Goal: Navigation & Orientation: Find specific page/section

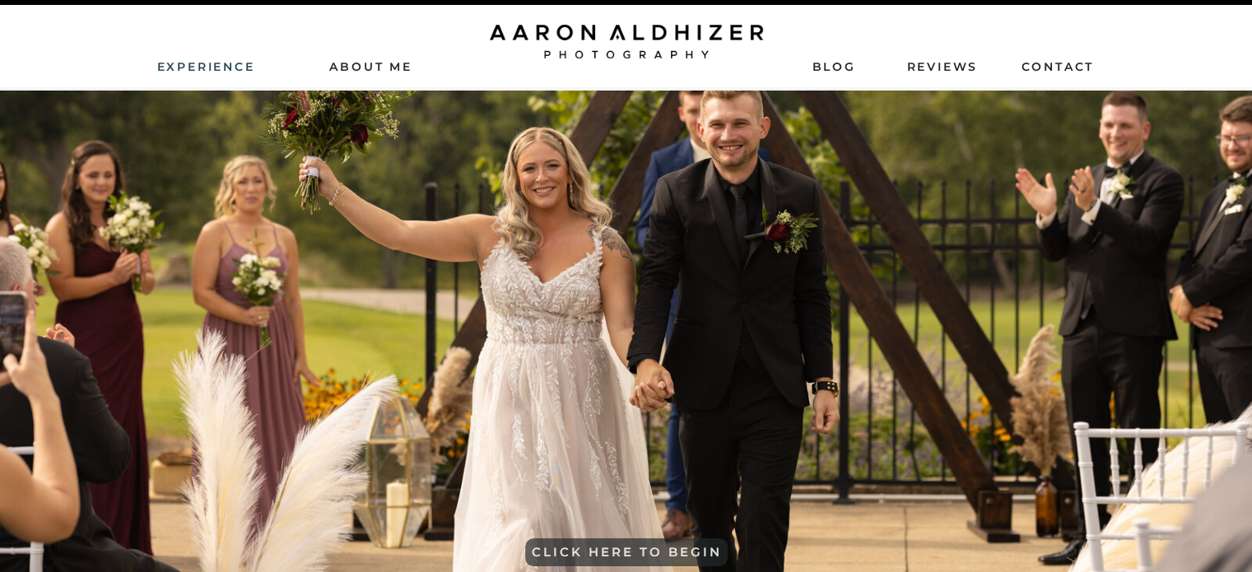
click at [193, 65] on nav "Experience" at bounding box center [207, 65] width 100 height 15
click at [846, 65] on nav "Blog" at bounding box center [833, 65] width 43 height 15
click at [599, 31] on div at bounding box center [626, 42] width 273 height 34
click at [400, 65] on nav "AbouT ME" at bounding box center [371, 65] width 117 height 15
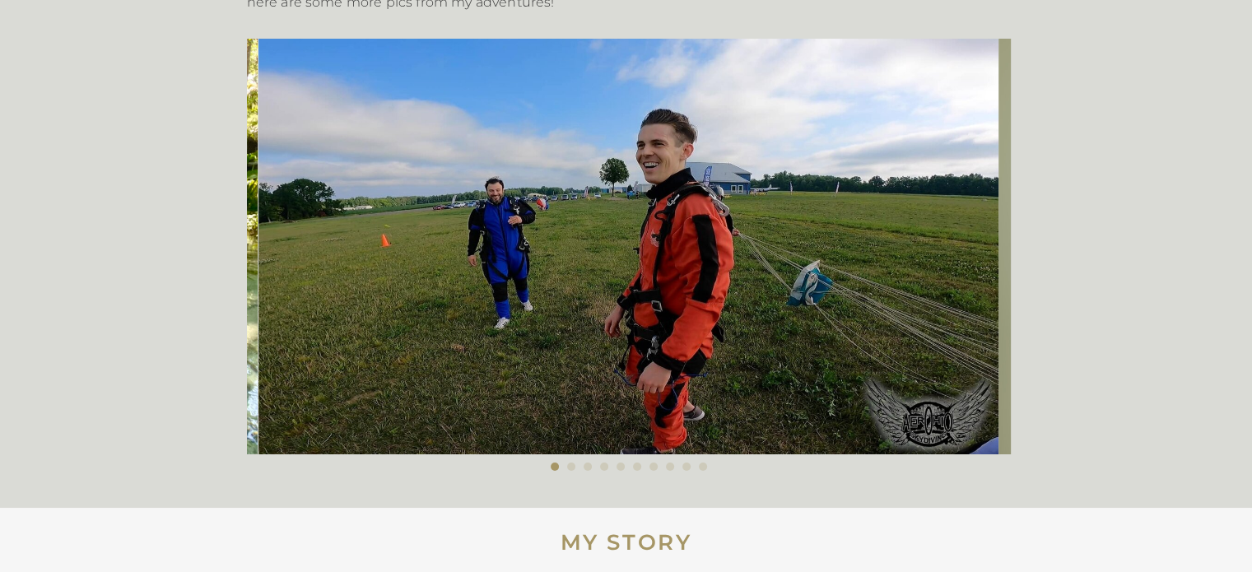
scroll to position [556, 0]
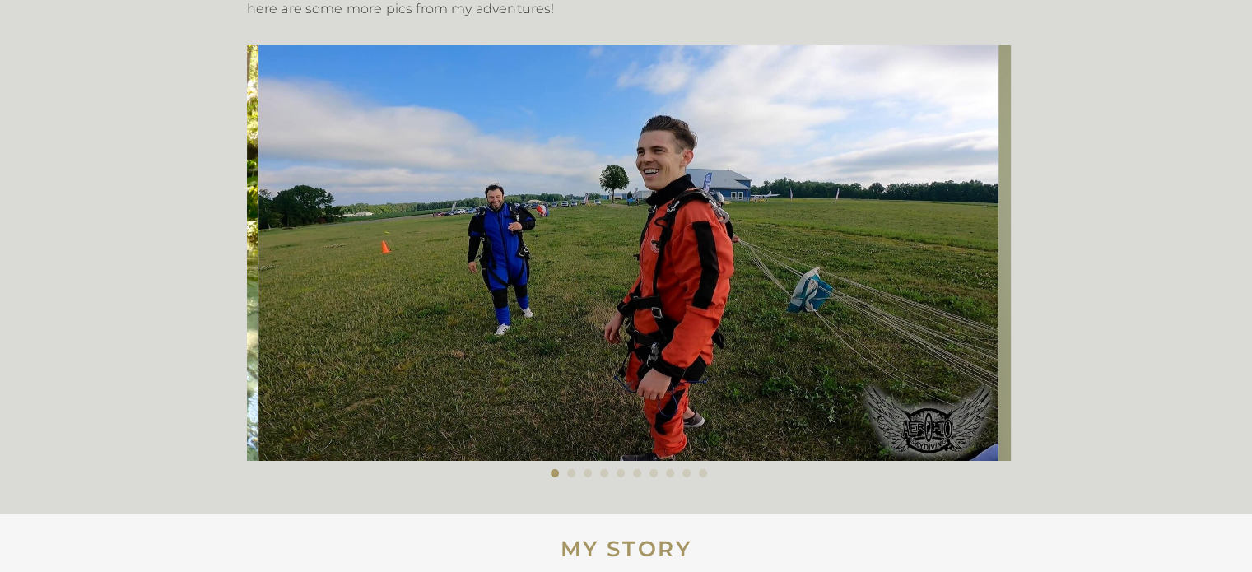
click at [916, 248] on img at bounding box center [628, 253] width 741 height 416
click at [570, 475] on li "Page dot 2" at bounding box center [571, 473] width 8 height 8
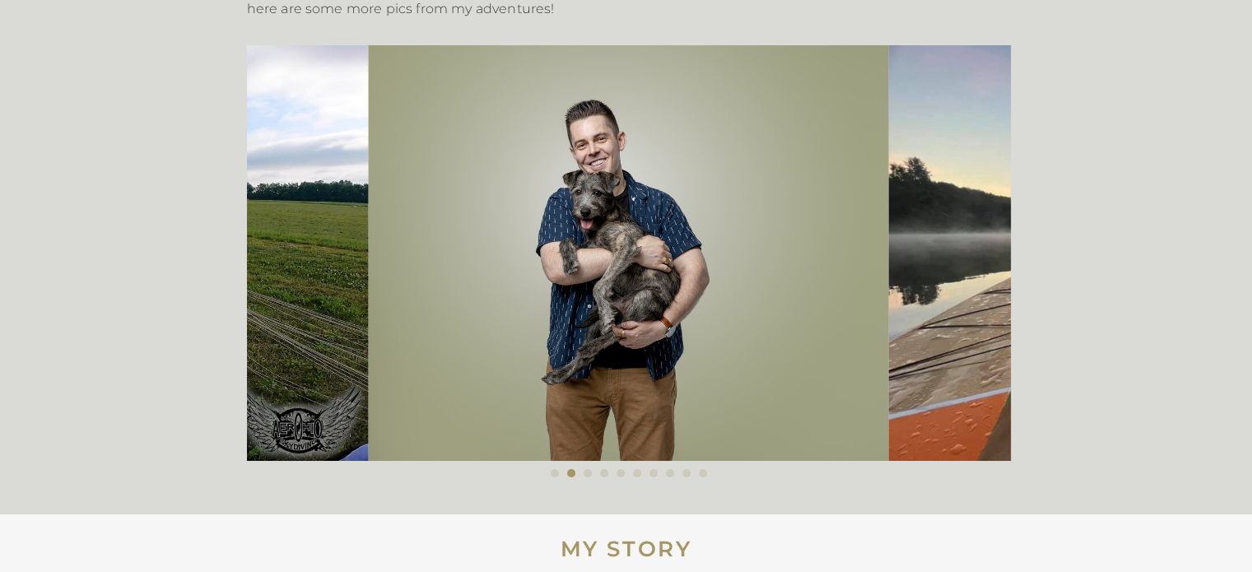
click at [585, 472] on li "Page dot 3" at bounding box center [588, 473] width 8 height 8
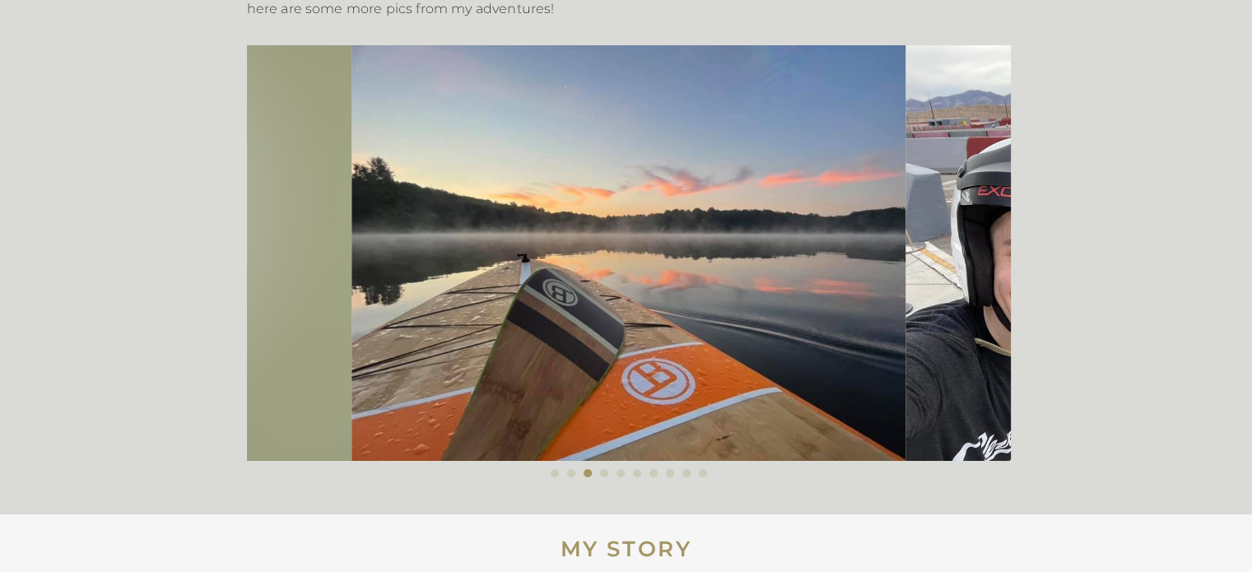
click at [603, 472] on li "Page dot 4" at bounding box center [604, 473] width 8 height 8
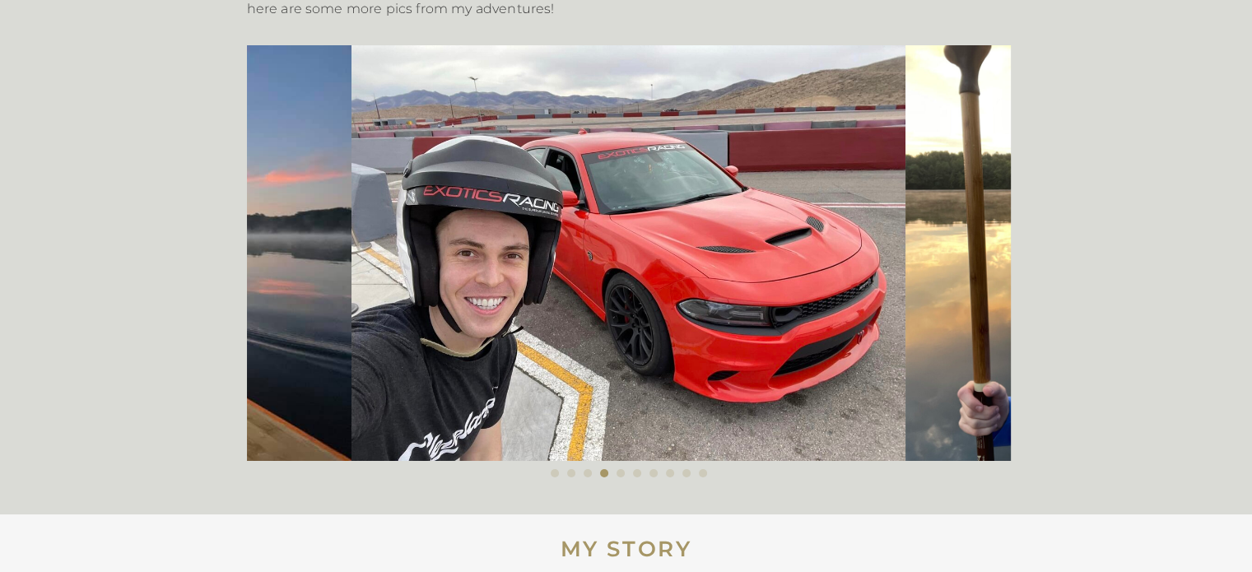
click at [621, 472] on li "Page dot 5" at bounding box center [621, 473] width 8 height 8
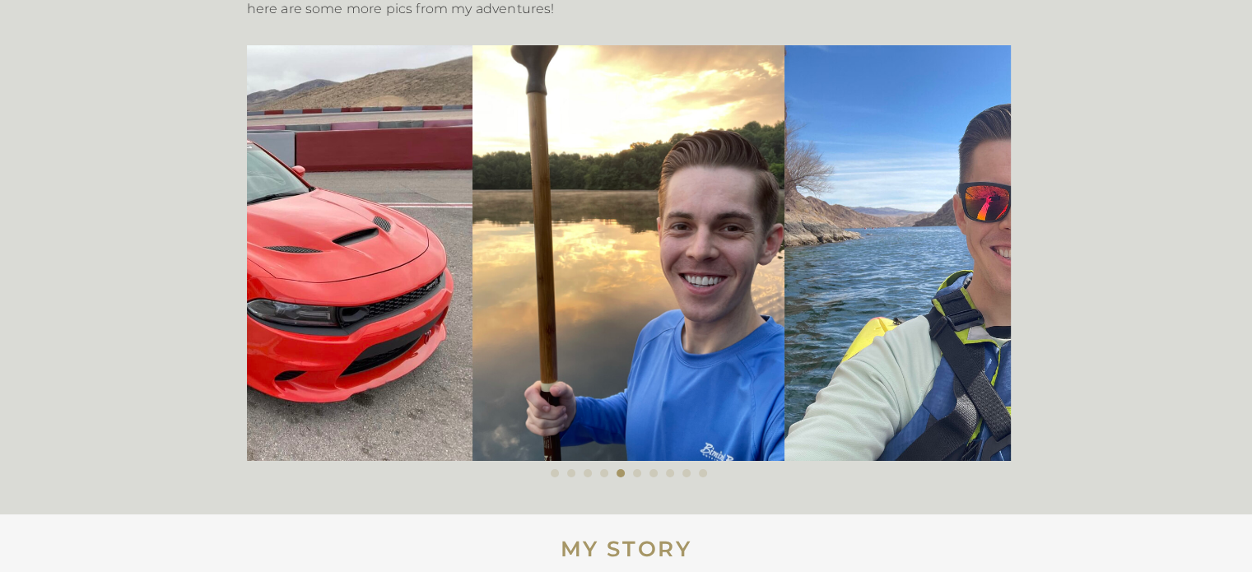
click at [633, 472] on li "Page dot 6" at bounding box center [637, 473] width 8 height 8
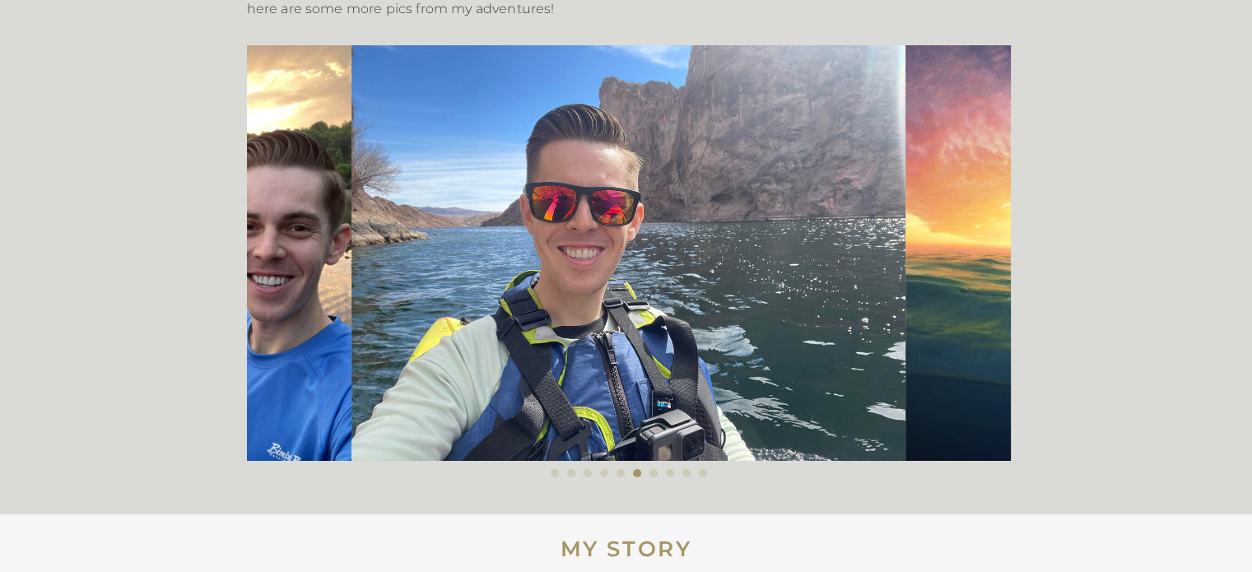
click at [652, 474] on li "Page dot 7" at bounding box center [653, 473] width 8 height 8
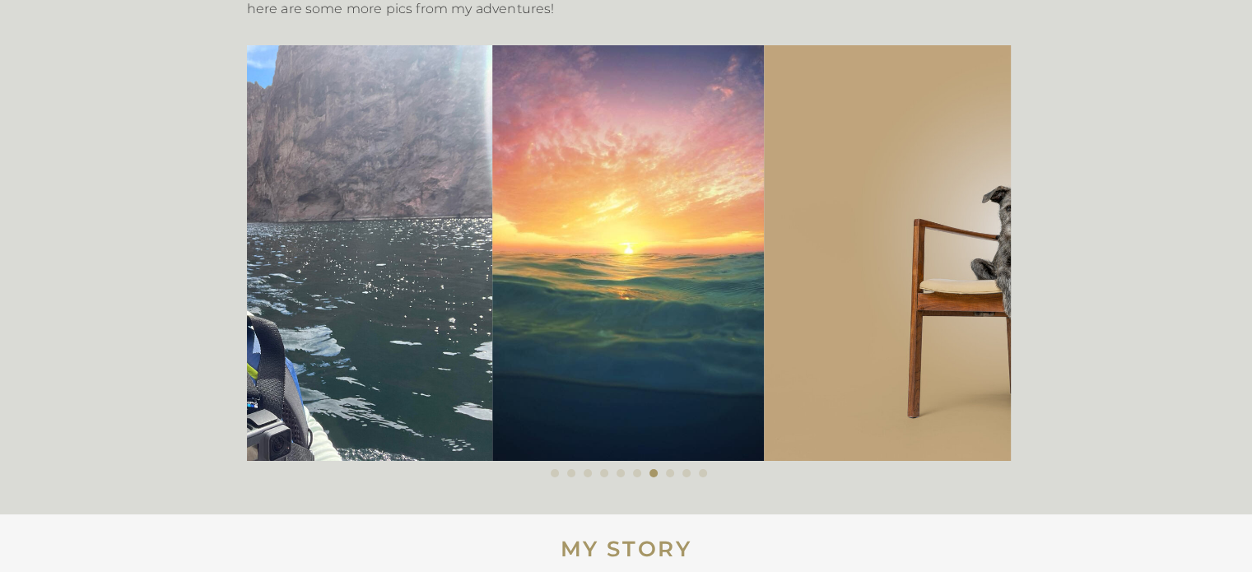
click at [671, 471] on li "Page dot 8" at bounding box center [670, 473] width 8 height 8
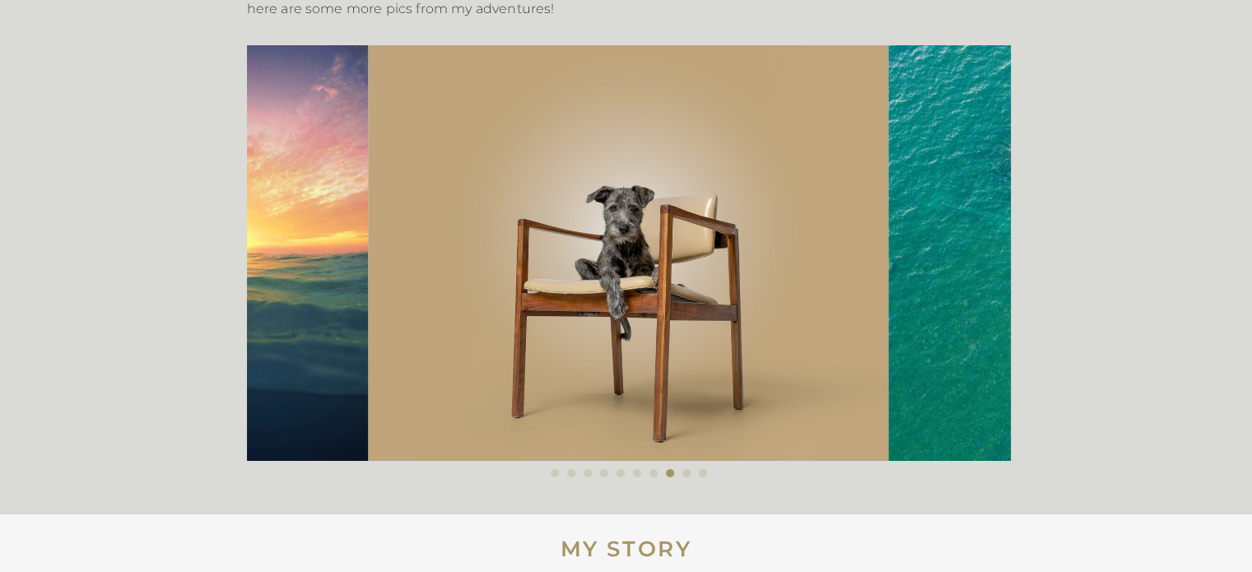
click at [686, 472] on li "Page dot 9" at bounding box center [686, 473] width 8 height 8
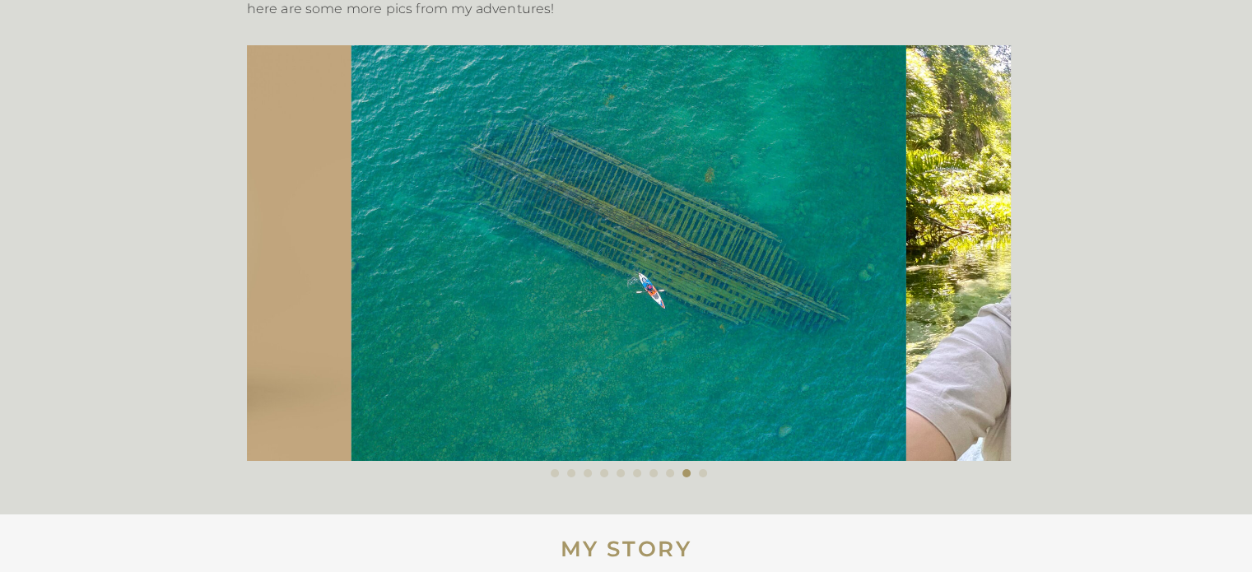
click at [704, 473] on li "Page dot 10" at bounding box center [703, 473] width 8 height 8
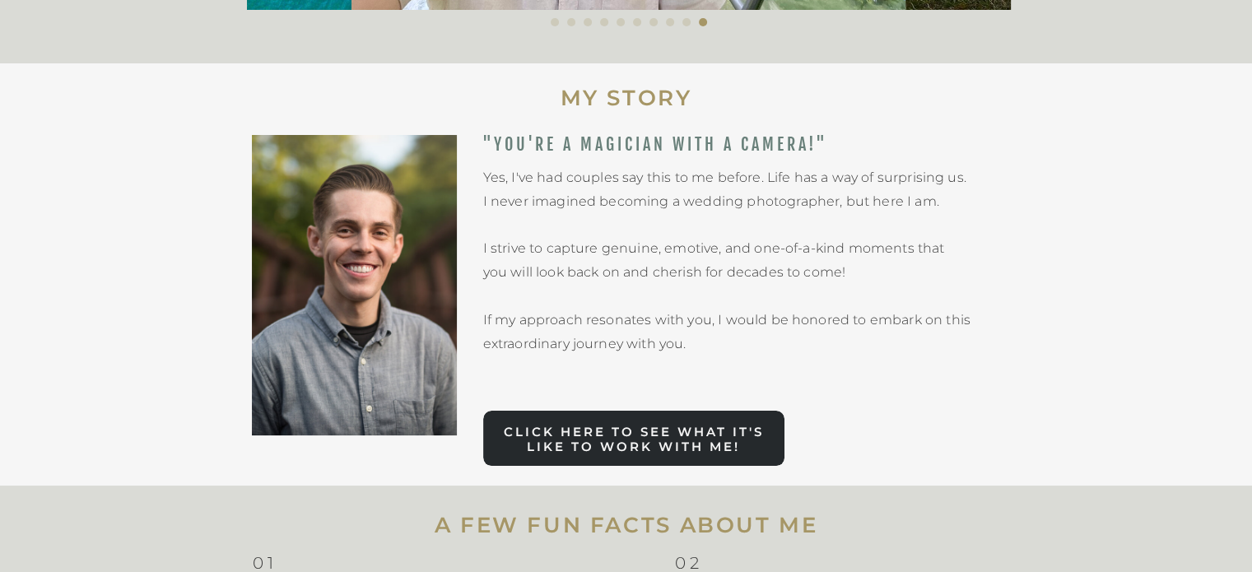
scroll to position [1044, 0]
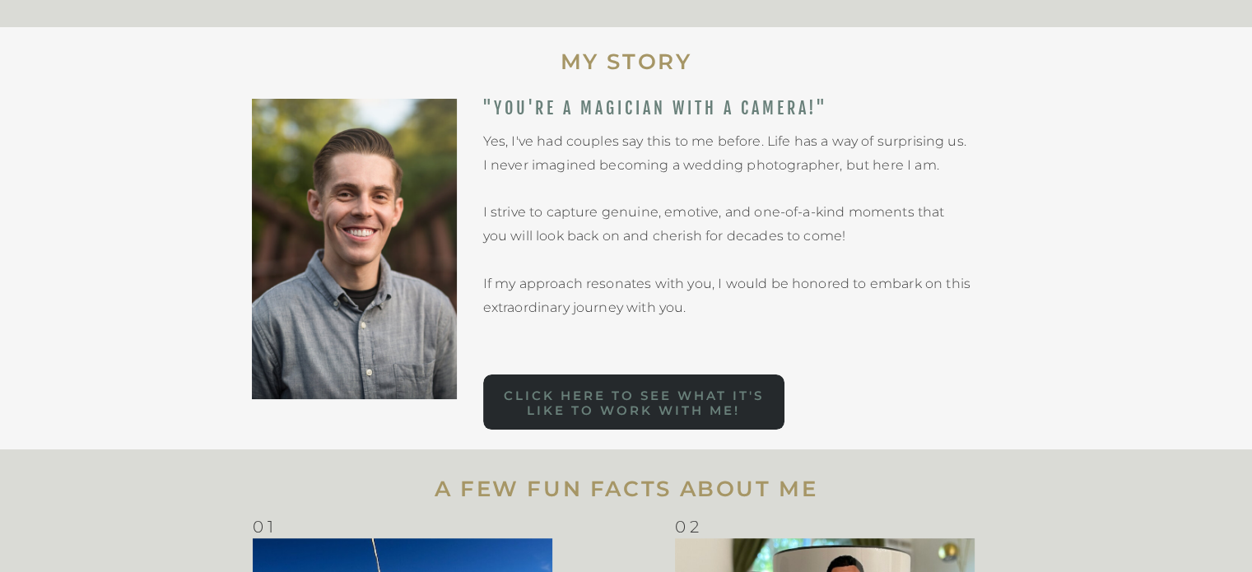
click at [699, 391] on nav "Click here to See what it's like to work with me!" at bounding box center [633, 398] width 301 height 18
